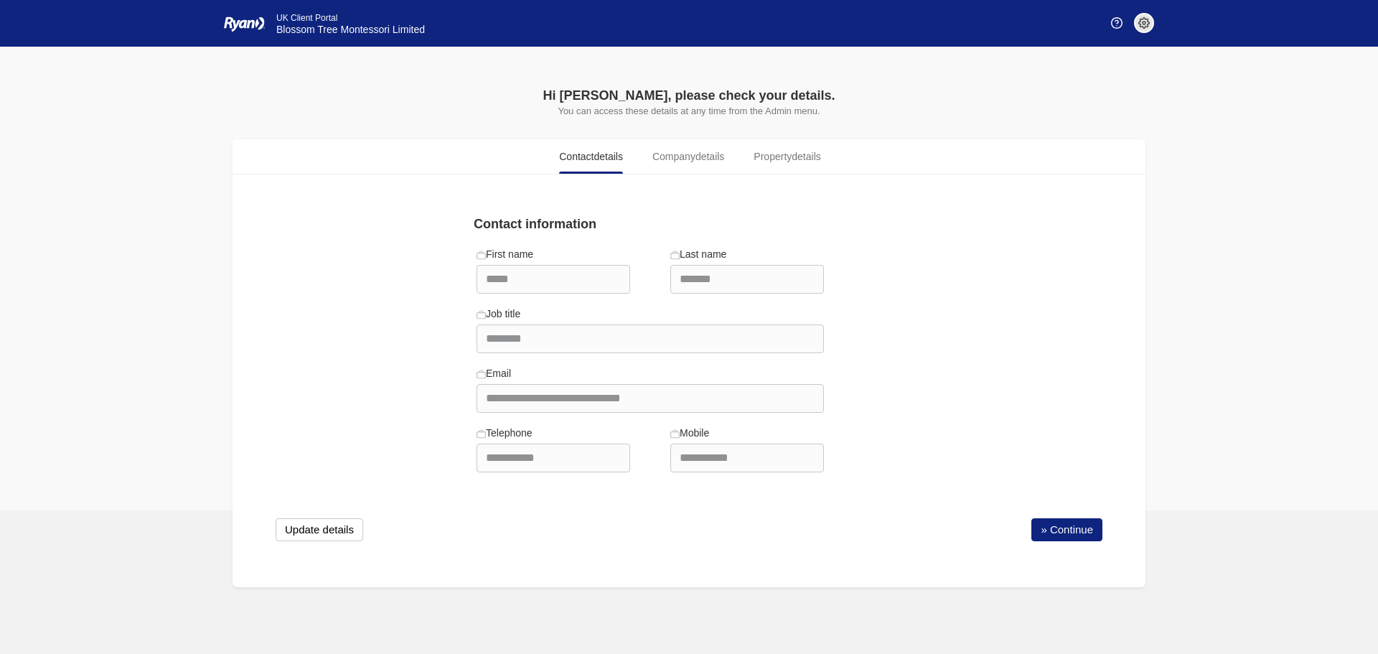
click at [1059, 528] on link "» Continue" at bounding box center [1066, 529] width 71 height 23
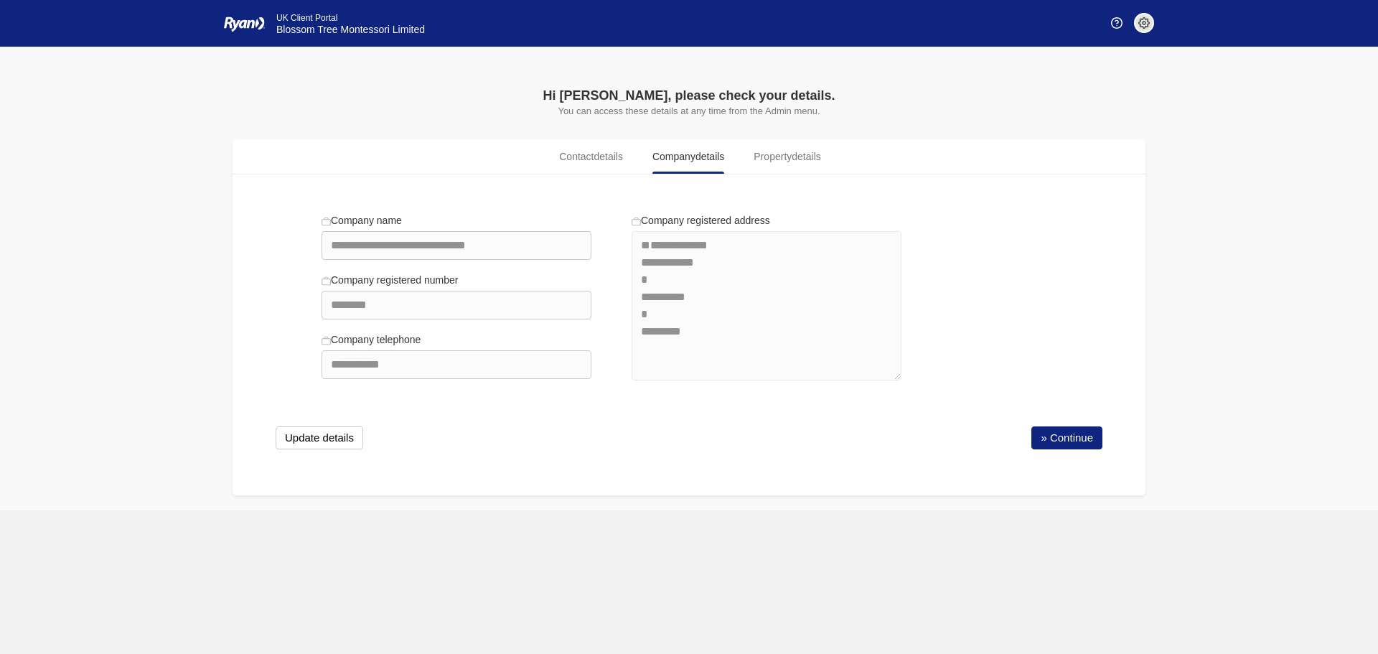
click at [1048, 467] on div "**********" at bounding box center [689, 342] width 913 height 306
click at [1051, 439] on link "» Continue" at bounding box center [1066, 437] width 71 height 23
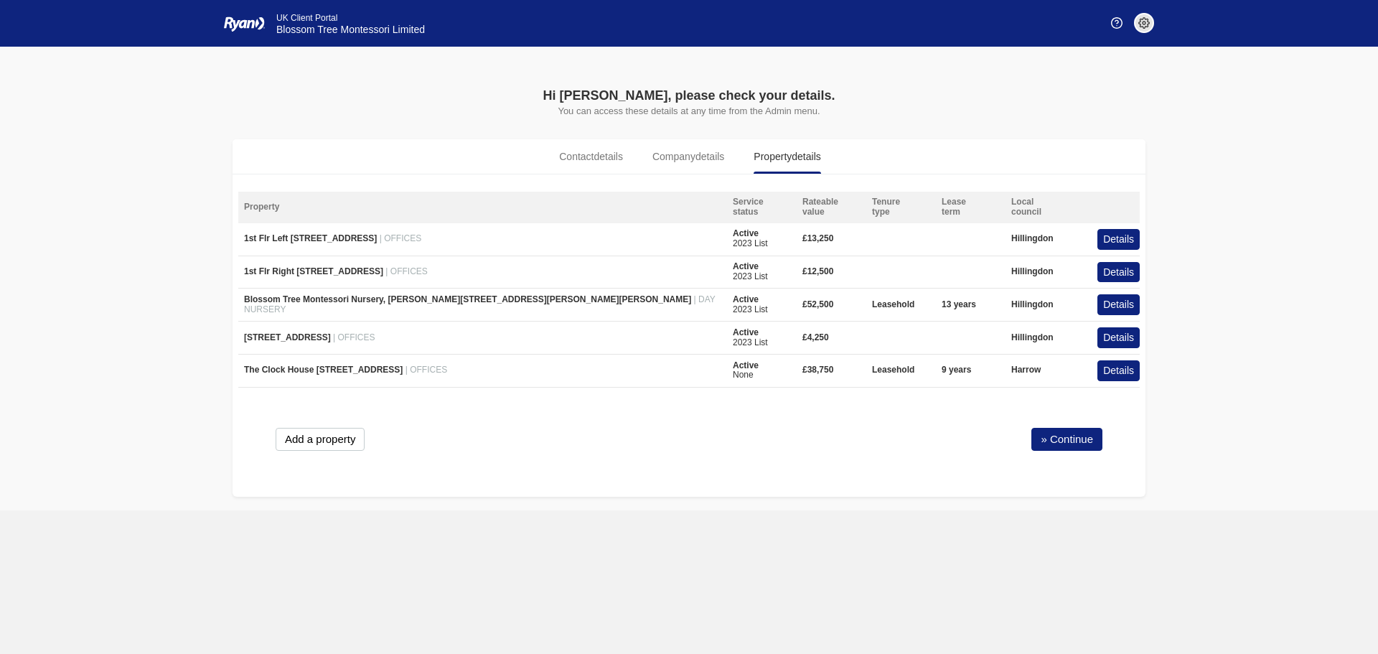
click at [1116, 378] on button "Details" at bounding box center [1118, 370] width 42 height 21
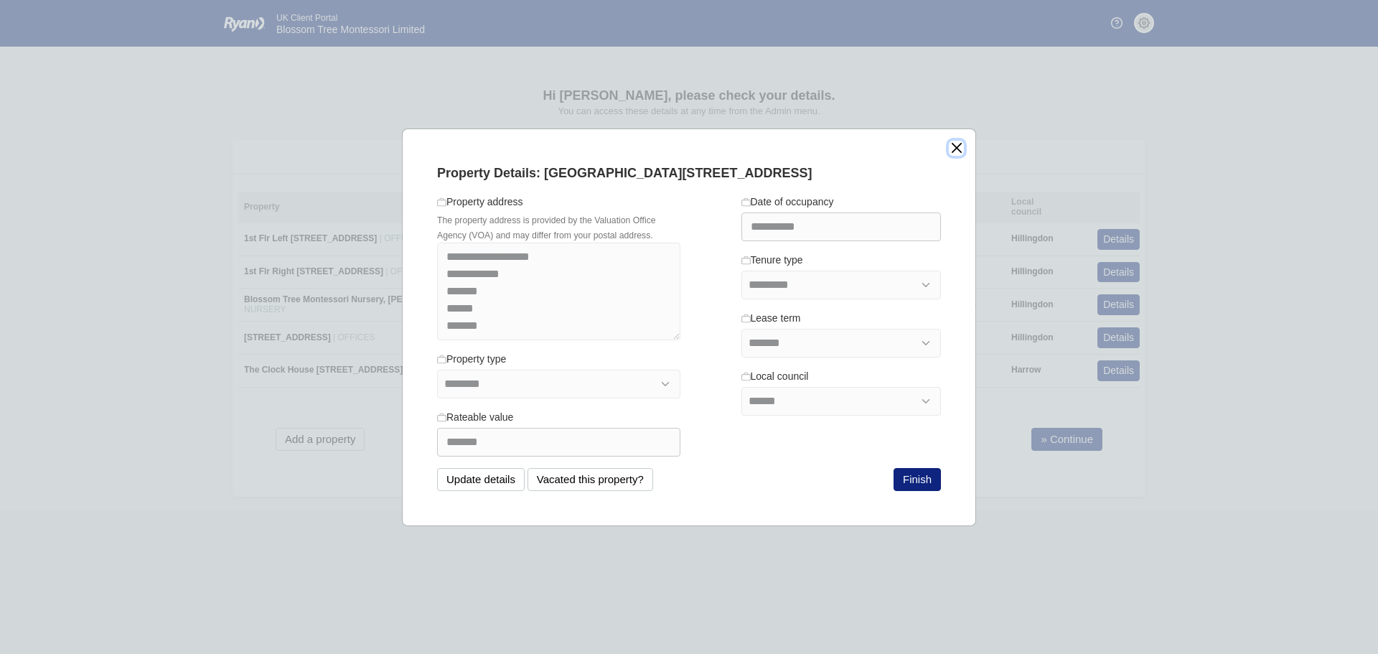
click at [955, 151] on button "close" at bounding box center [956, 148] width 15 height 15
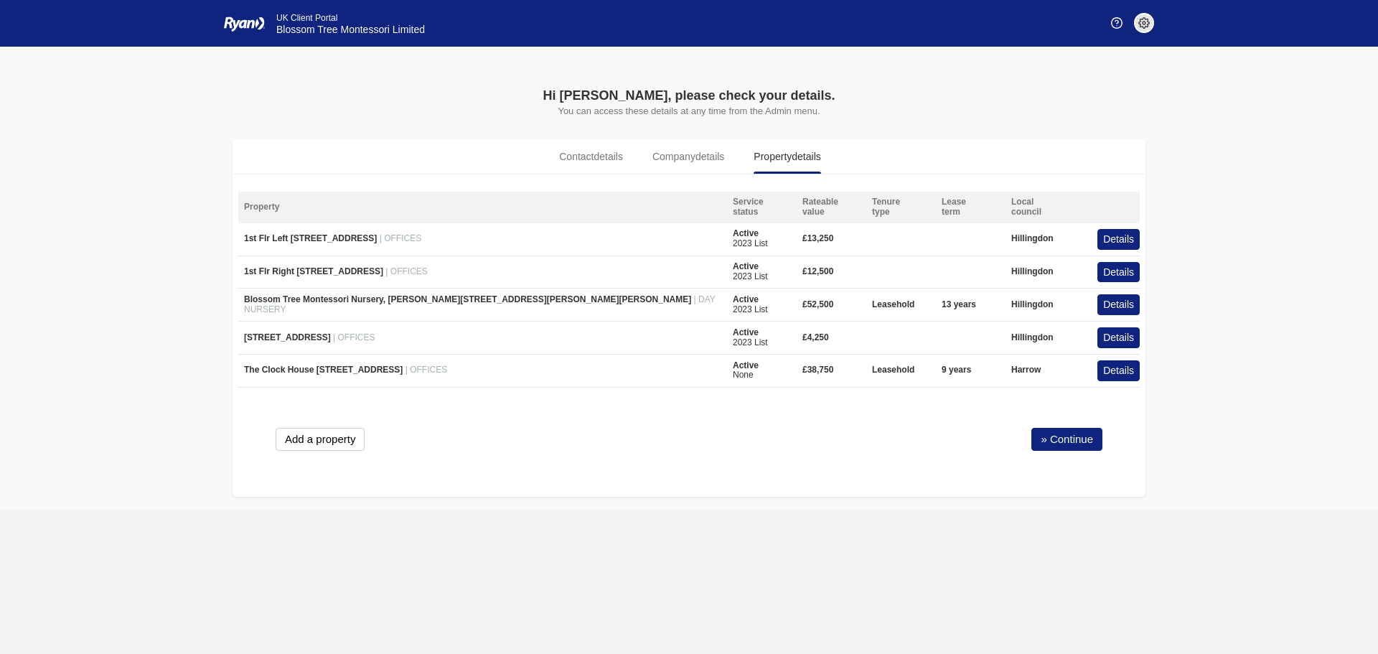
click at [1057, 441] on link "» Continue" at bounding box center [1066, 439] width 71 height 23
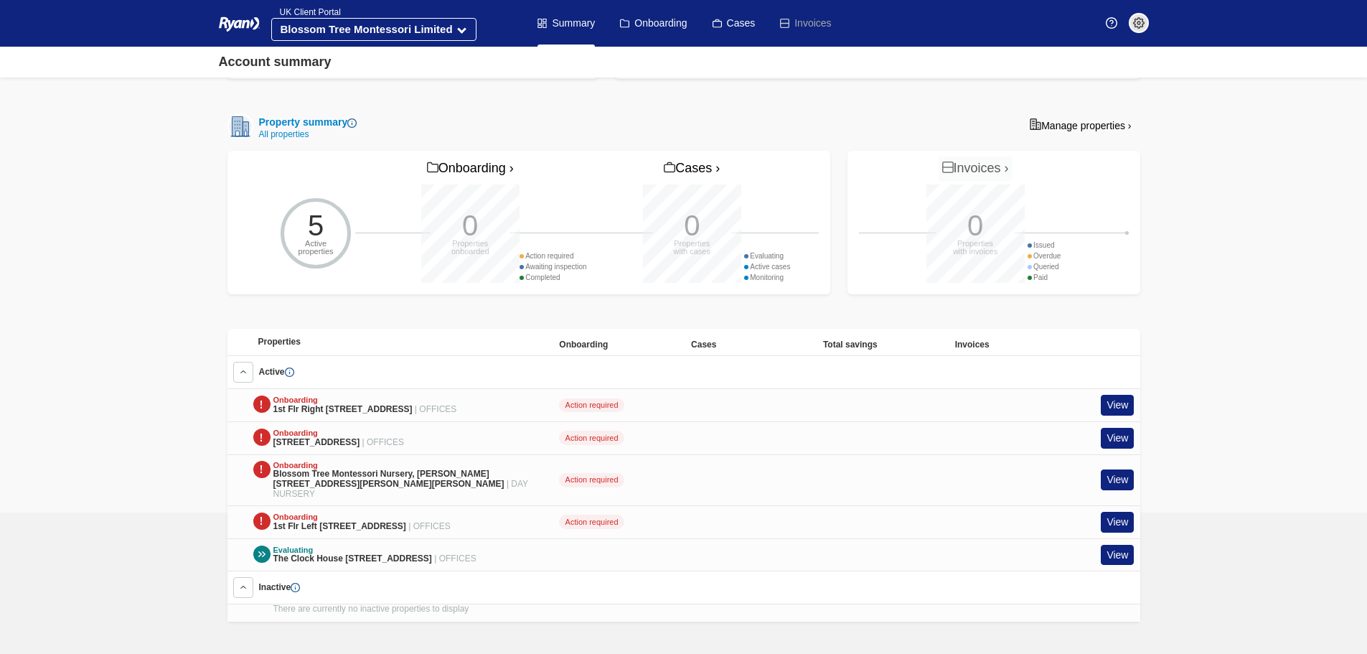
scroll to position [342, 0]
click at [1120, 553] on link "View" at bounding box center [1117, 554] width 33 height 21
click at [1120, 544] on link "View" at bounding box center [1117, 554] width 33 height 21
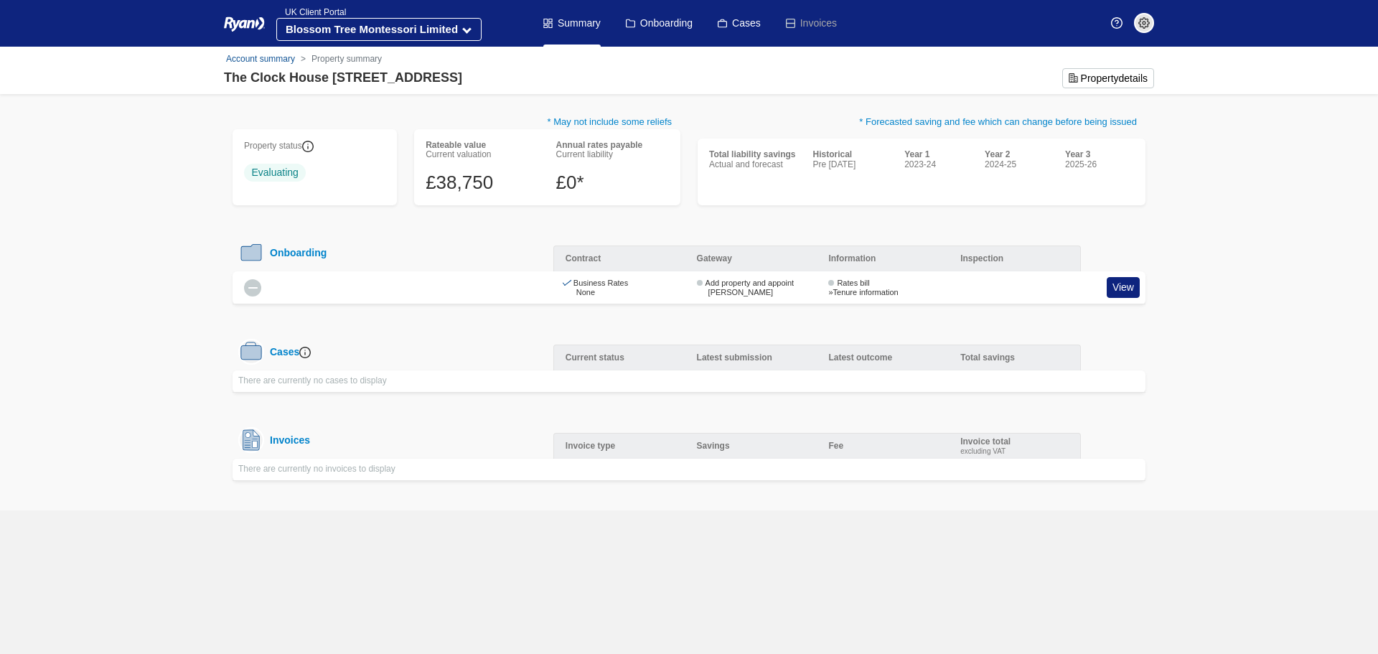
click at [1113, 283] on link "View" at bounding box center [1123, 287] width 33 height 21
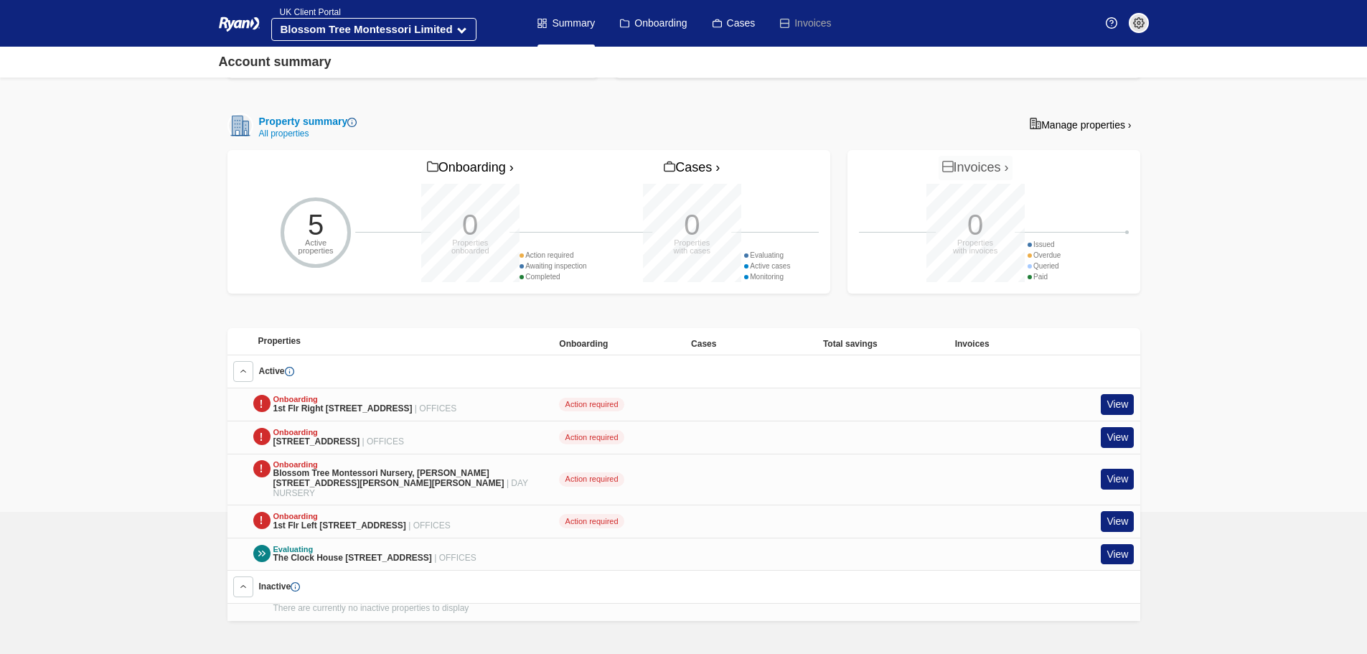
scroll to position [342, 0]
